Goal: Task Accomplishment & Management: Manage account settings

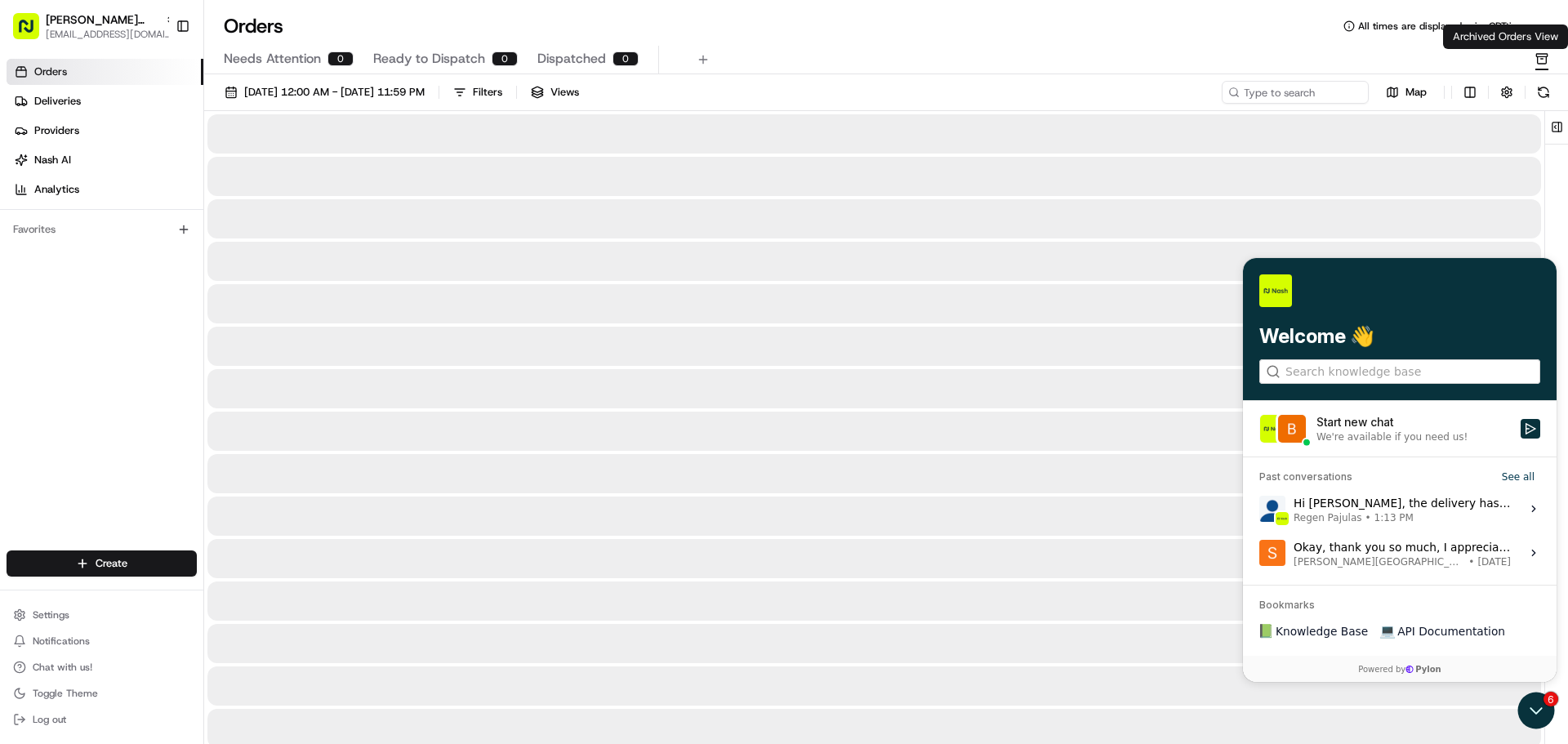
click at [1544, 54] on rect "button" at bounding box center [1542, 55] width 11 height 3
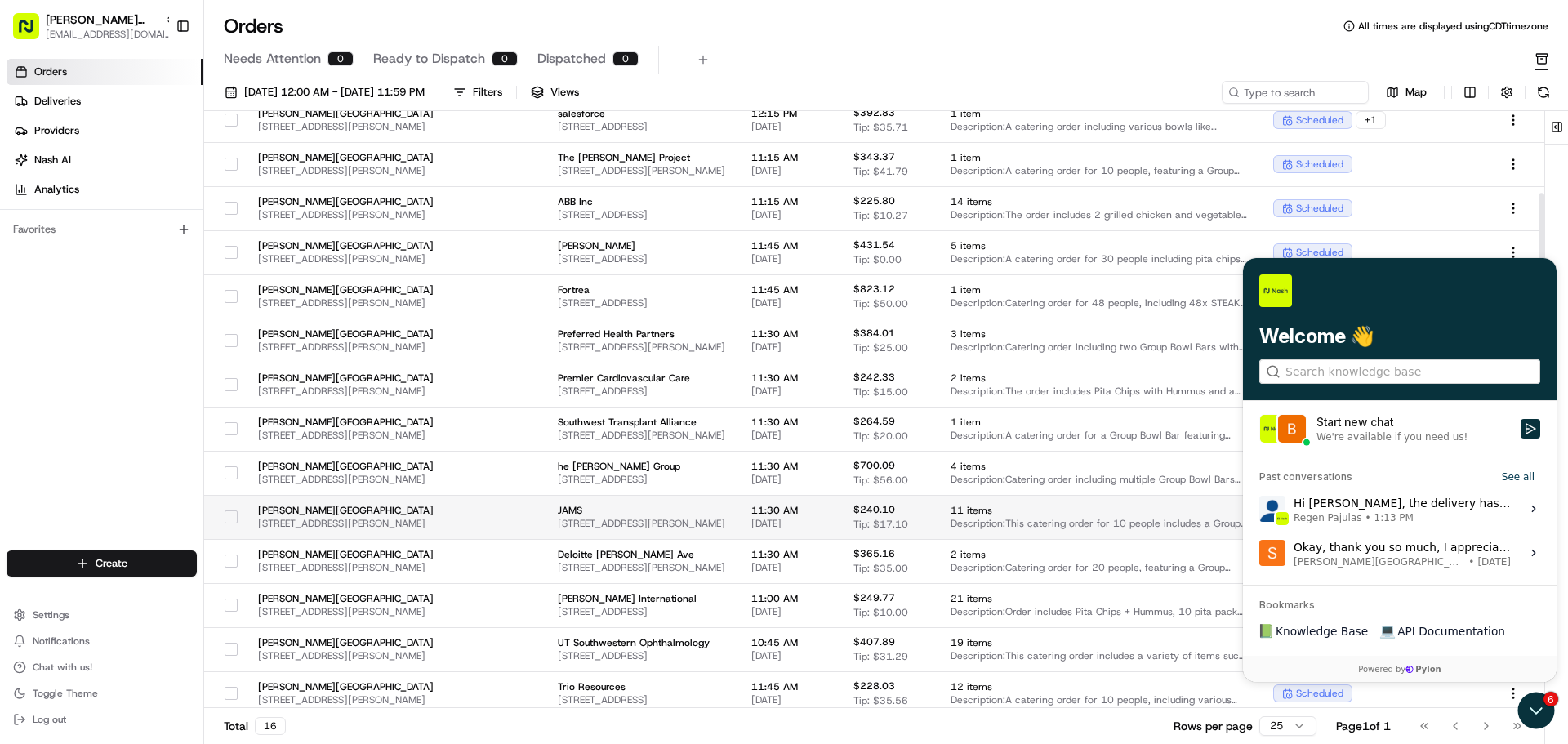
scroll to position [142, 0]
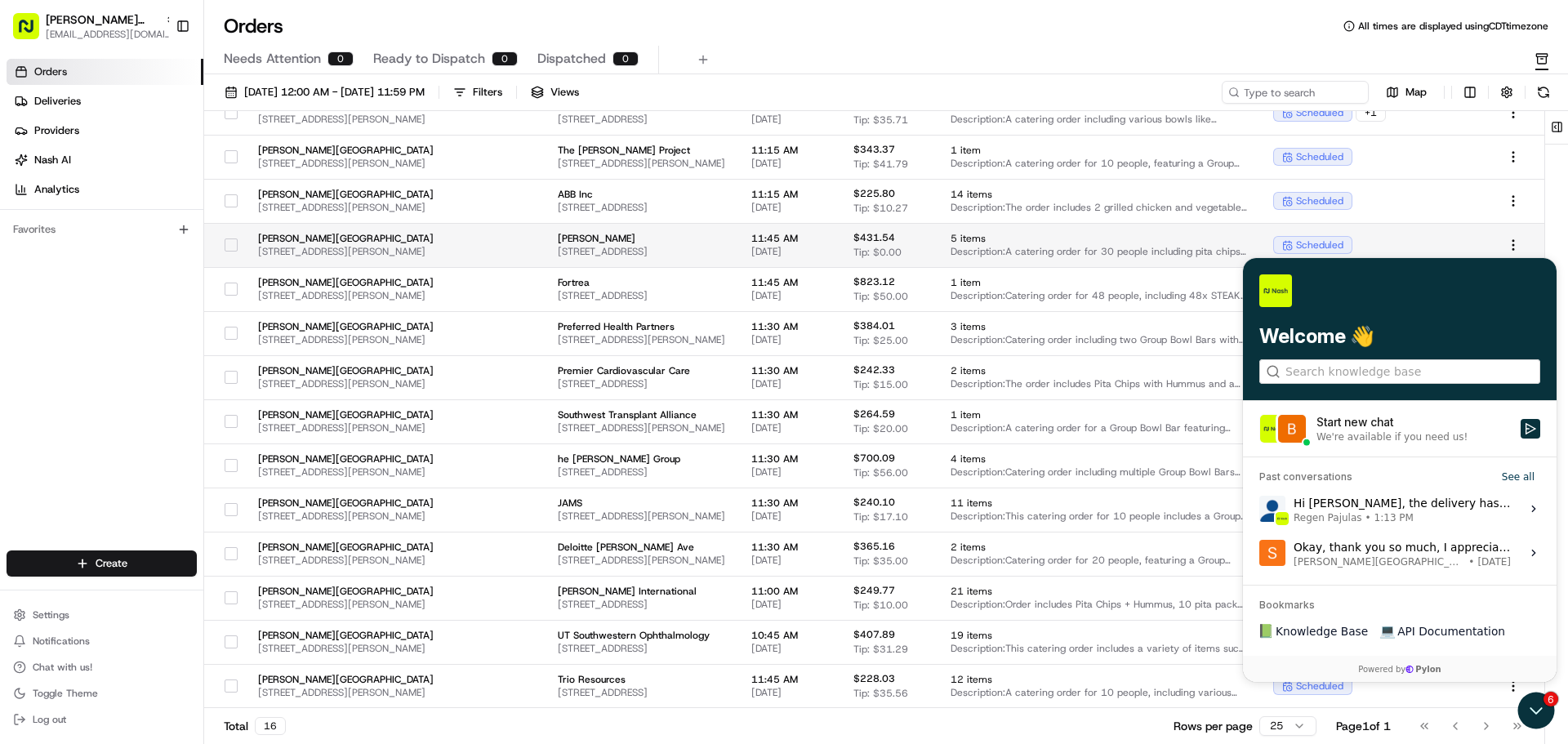
click at [224, 247] on button "button" at bounding box center [230, 245] width 13 height 13
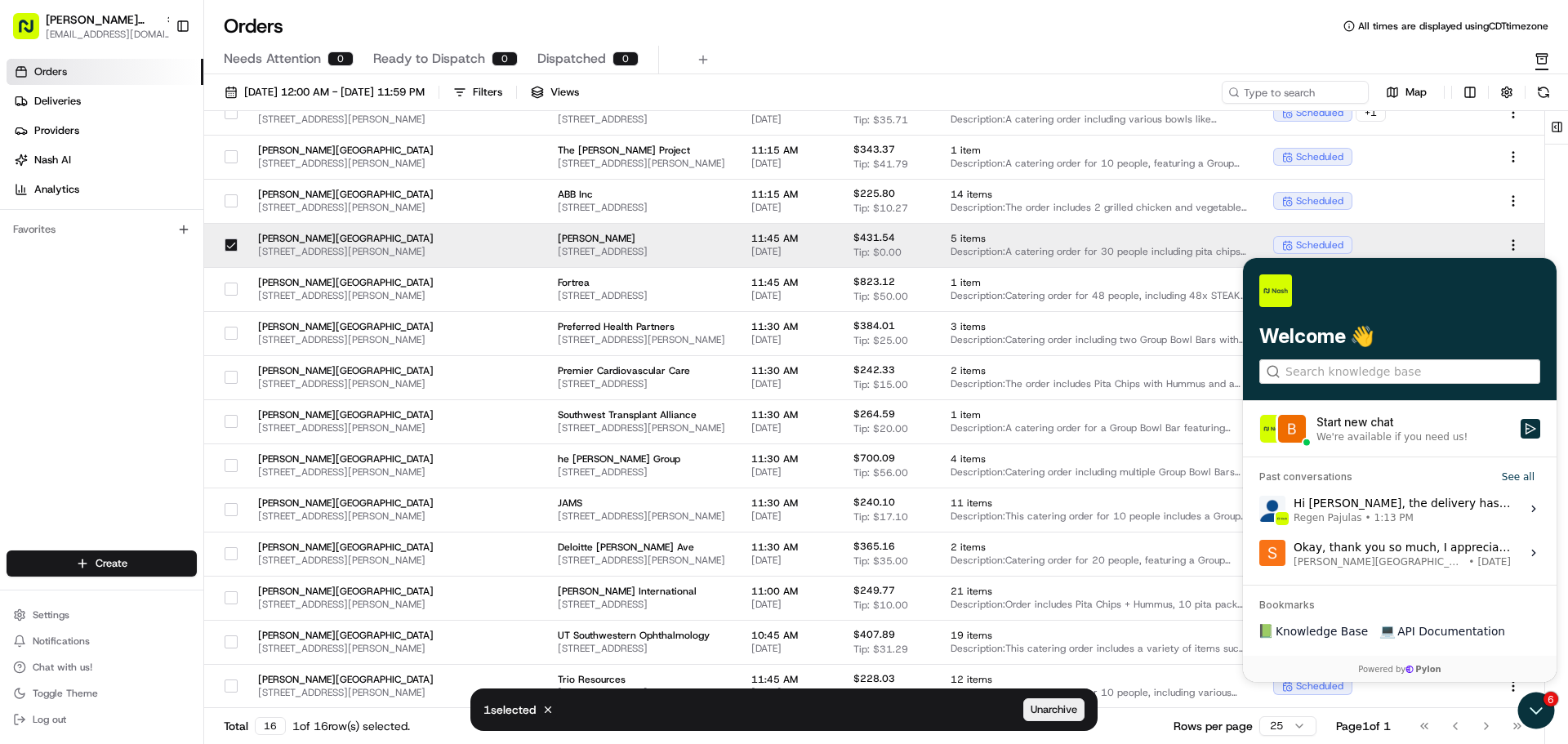
click at [1069, 704] on span "Unarchive" at bounding box center [1054, 709] width 47 height 14
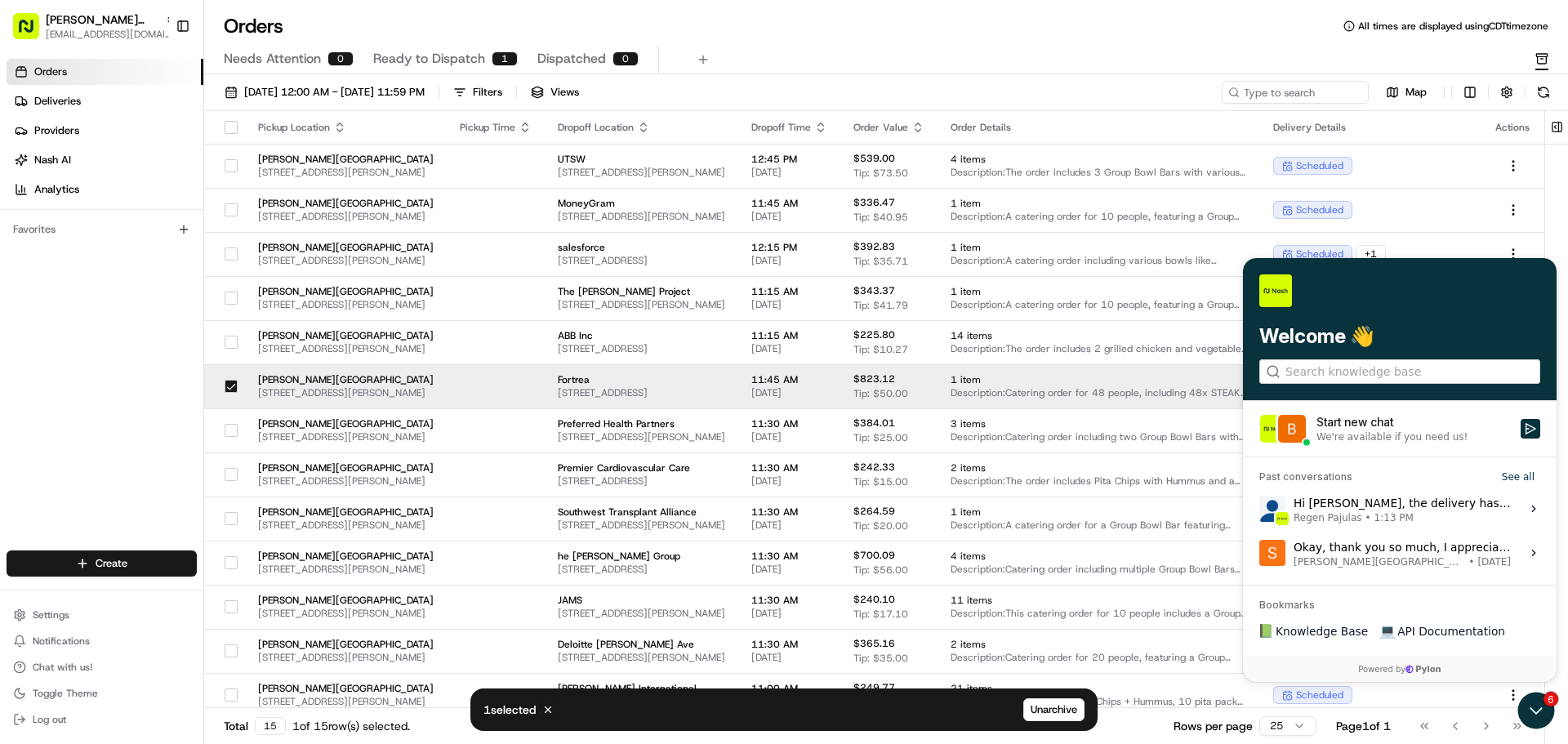
click at [422, 69] on button "Ready to Dispatch 1" at bounding box center [446, 59] width 145 height 28
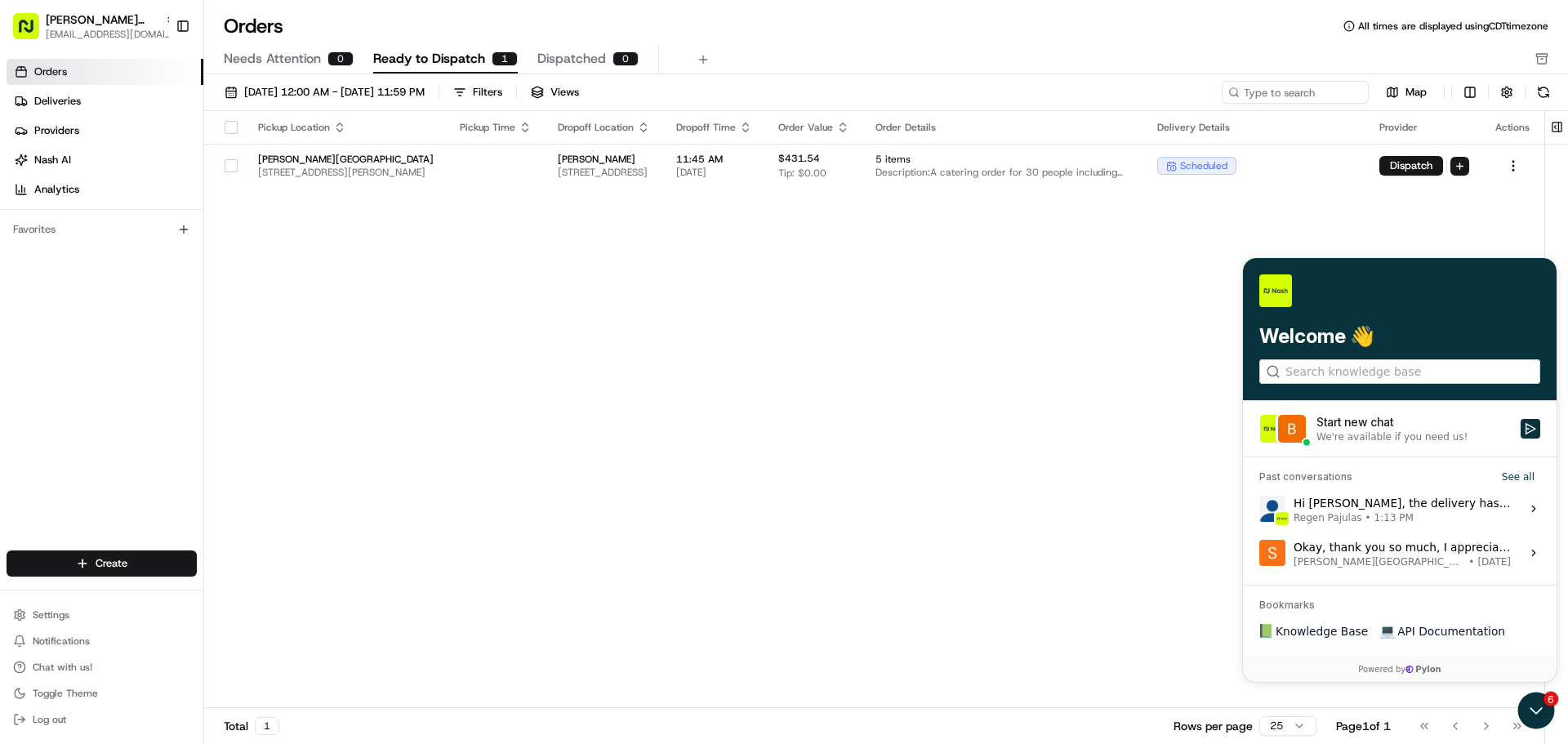
click at [850, 582] on div "Pickup Location Pickup Time Dropoff Location Dropoff Time Order Value Order Det…" at bounding box center [874, 409] width 1340 height 597
